Goal: Transaction & Acquisition: Purchase product/service

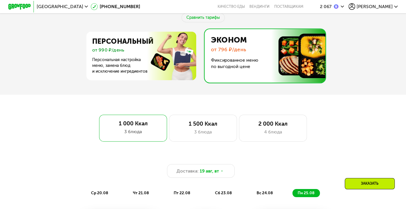
scroll to position [260, 0]
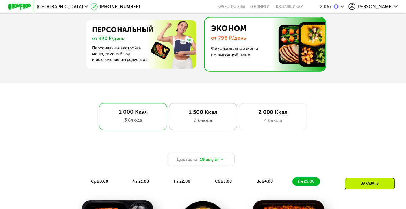
click at [219, 115] on div "1 500 Ккал" at bounding box center [203, 112] width 56 height 7
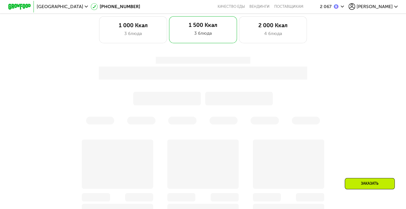
scroll to position [347, 0]
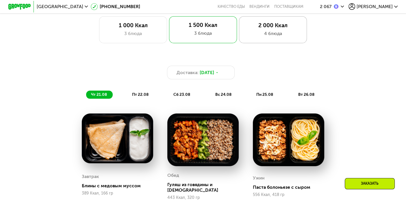
click at [279, 34] on div "4 блюда" at bounding box center [273, 33] width 56 height 7
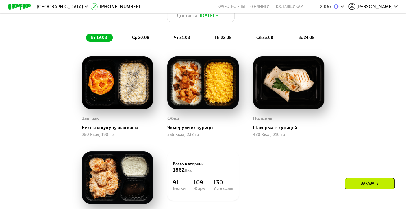
scroll to position [405, 0]
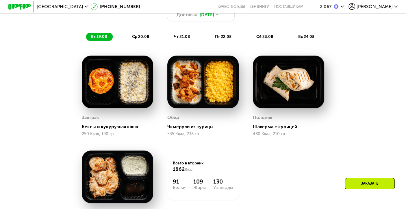
click at [141, 39] on span "ср 20.08" at bounding box center [140, 36] width 17 height 5
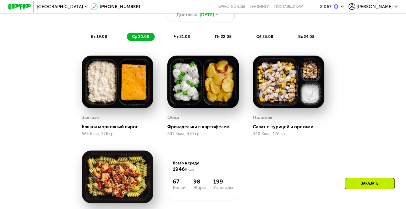
click at [210, 36] on div "чт 21.08" at bounding box center [223, 37] width 27 height 8
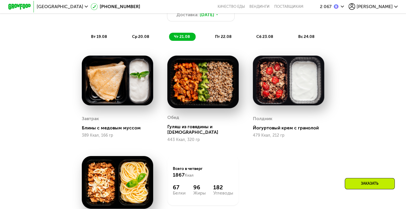
click at [252, 36] on div "пт 22.08" at bounding box center [265, 37] width 27 height 8
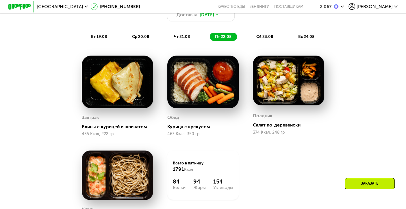
click at [293, 38] on div "сб 23.08" at bounding box center [306, 37] width 27 height 8
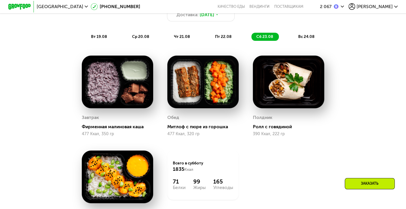
click at [310, 39] on span "вс 24.08" at bounding box center [306, 36] width 16 height 5
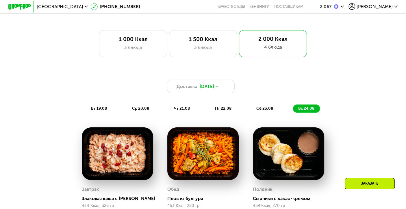
scroll to position [318, 0]
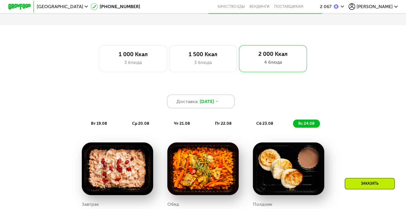
click at [214, 104] on span "[DATE]" at bounding box center [207, 101] width 14 height 7
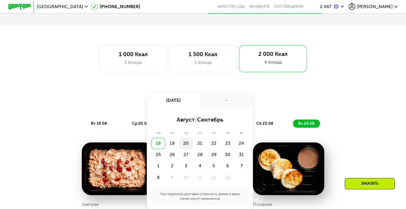
click at [193, 147] on div "20" at bounding box center [200, 143] width 14 height 11
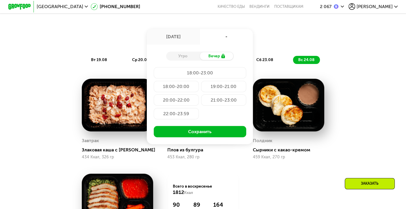
scroll to position [405, 0]
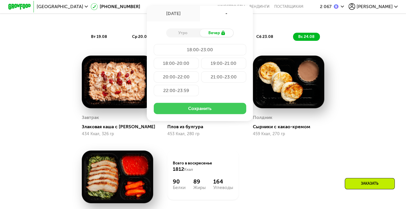
click at [205, 113] on button "Сохранить" at bounding box center [200, 108] width 93 height 11
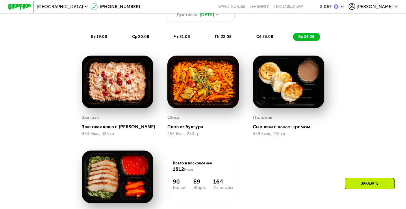
click at [127, 89] on img at bounding box center [117, 82] width 71 height 53
click at [127, 36] on div "вт 19.08" at bounding box center [141, 37] width 28 height 8
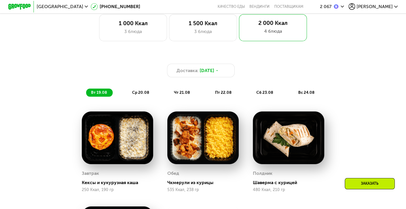
scroll to position [347, 0]
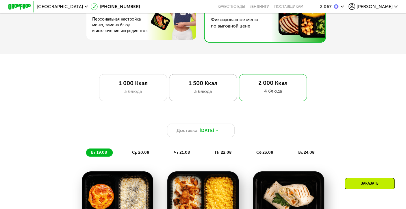
click at [196, 86] on div "1 500 Ккал" at bounding box center [203, 83] width 56 height 7
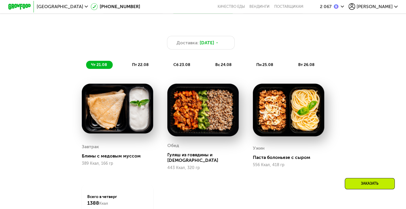
scroll to position [361, 0]
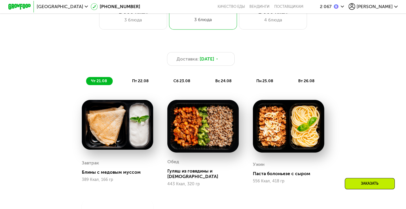
click at [139, 83] on span "пт 22.08" at bounding box center [140, 80] width 16 height 5
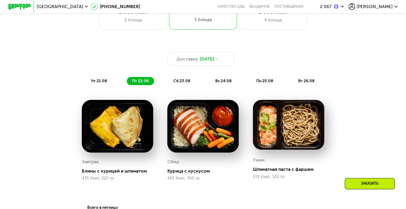
click at [210, 85] on div "сб 23.08" at bounding box center [223, 81] width 27 height 8
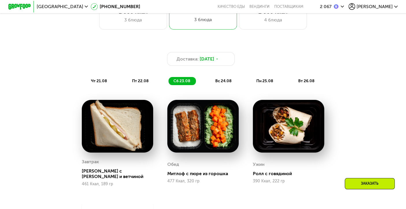
click at [220, 83] on span "вс 24.08" at bounding box center [223, 80] width 16 height 5
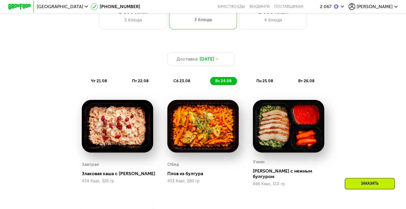
click at [260, 83] on span "пн 25.08" at bounding box center [265, 80] width 17 height 5
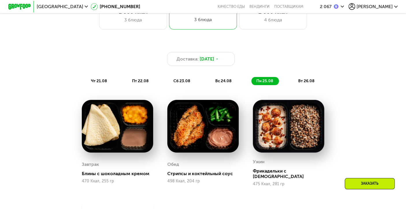
click at [301, 85] on div "вт 26.08" at bounding box center [306, 81] width 27 height 8
